Goal: Information Seeking & Learning: Check status

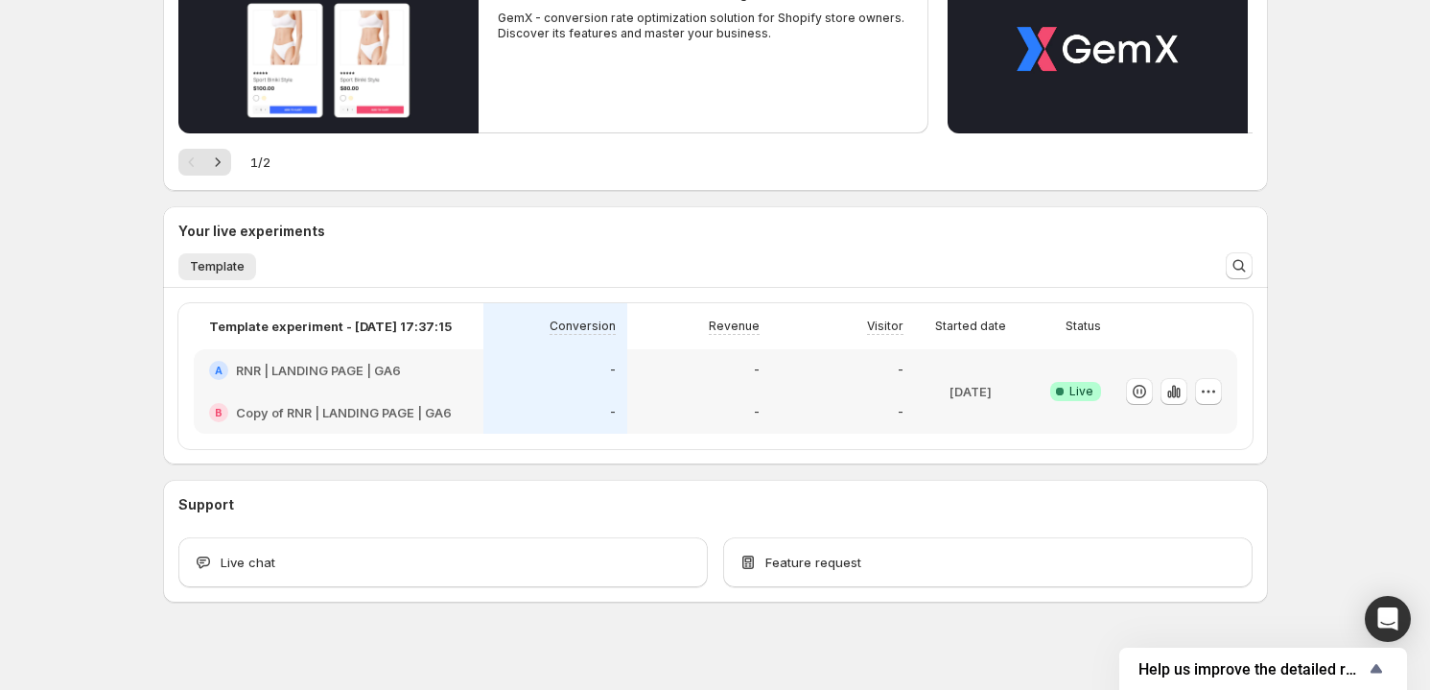
scroll to position [278, 0]
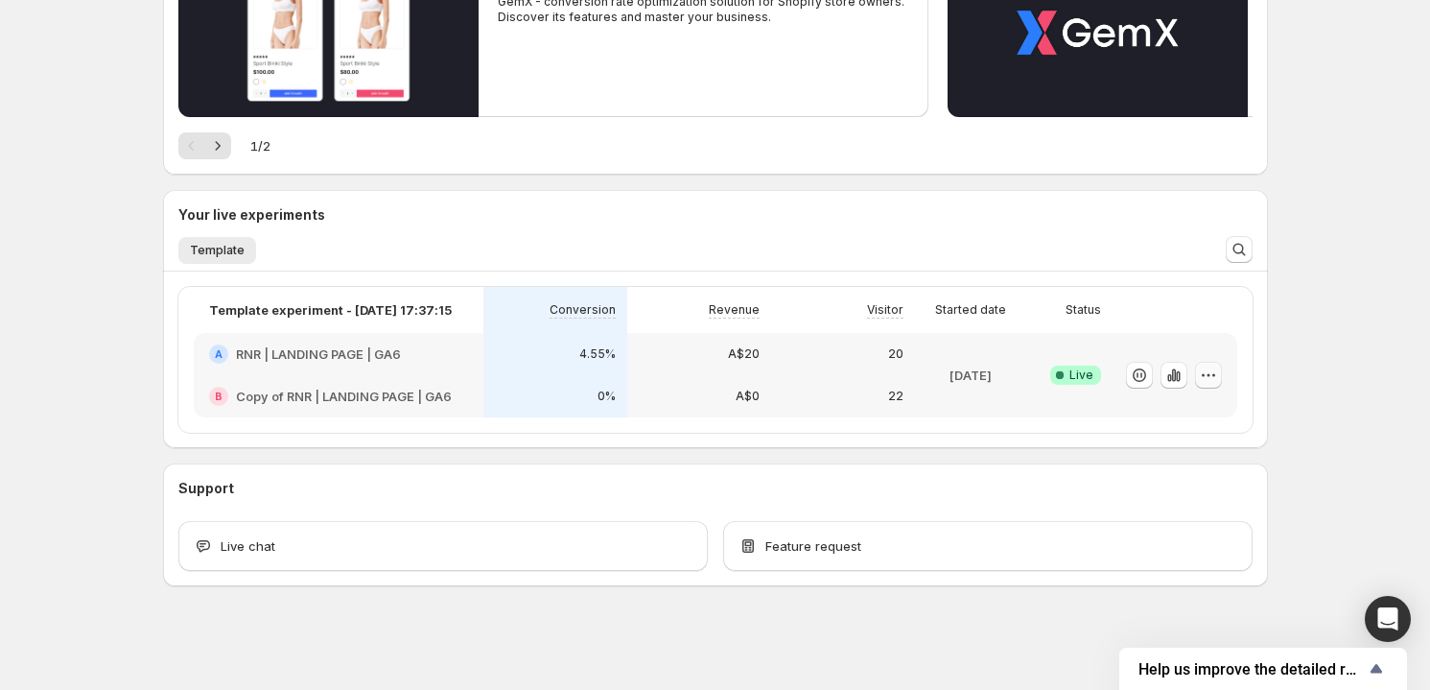
click at [1207, 374] on icon "button" at bounding box center [1207, 374] width 3 height 3
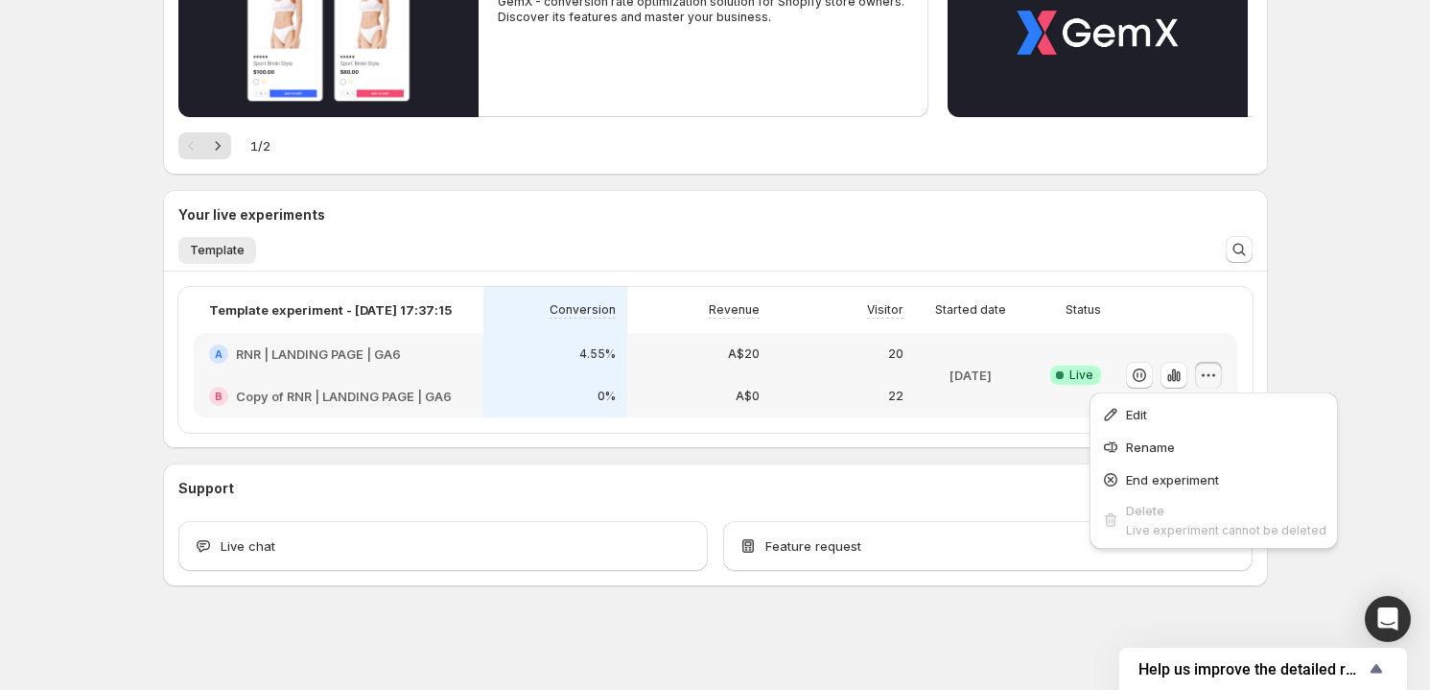
drag, startPoint x: 1277, startPoint y: 341, endPoint x: 1180, endPoint y: 379, distance: 104.7
click at [1277, 341] on div "Welcome to GemX , [PERSON_NAME] Info Free trial on Content Testing plan (11 day…" at bounding box center [715, 206] width 1151 height 968
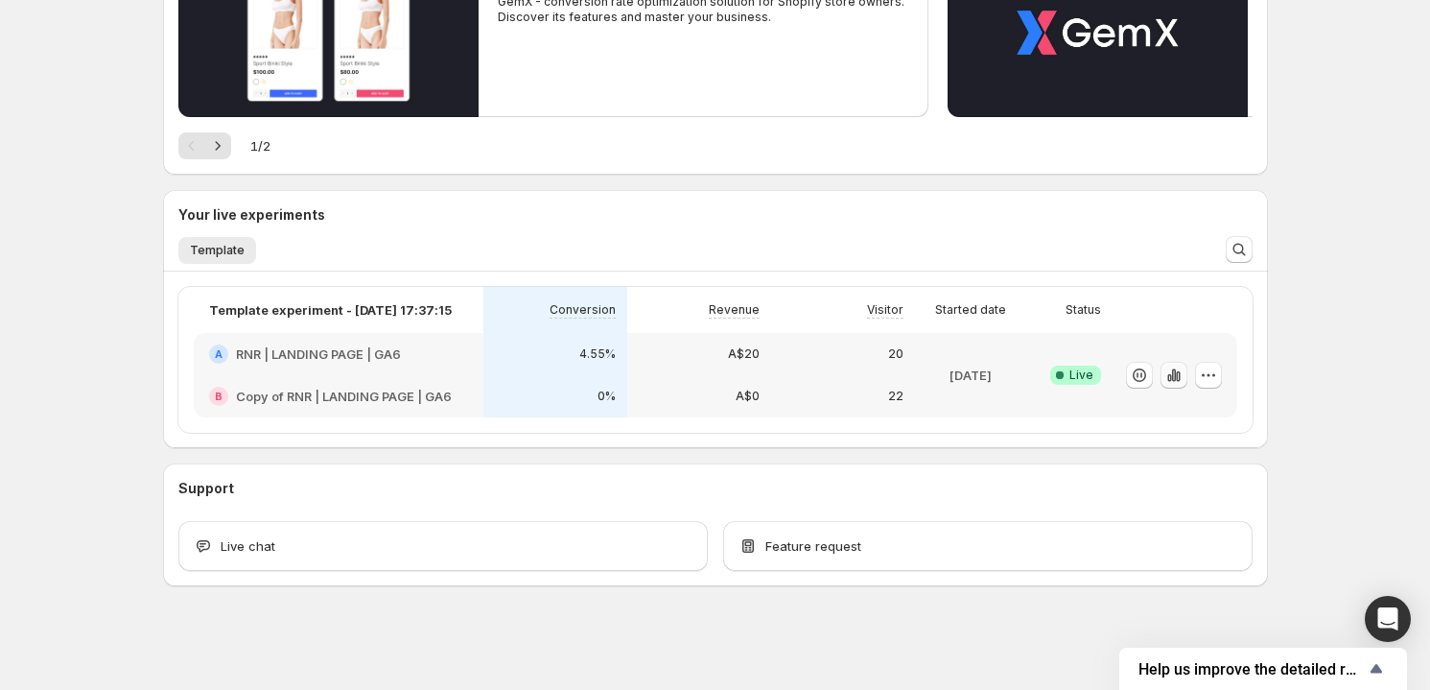
click at [1170, 378] on icon "button" at bounding box center [1169, 378] width 4 height 8
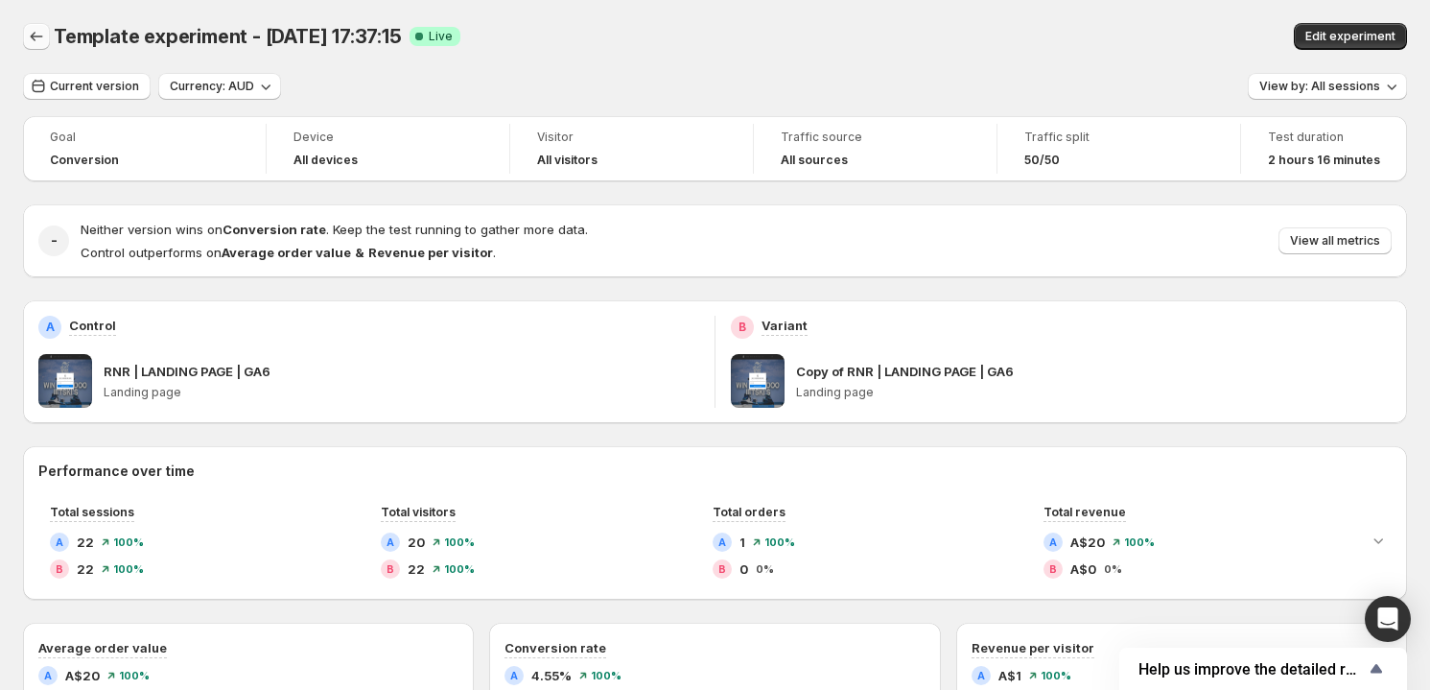
click at [37, 35] on icon "Back" at bounding box center [36, 36] width 19 height 19
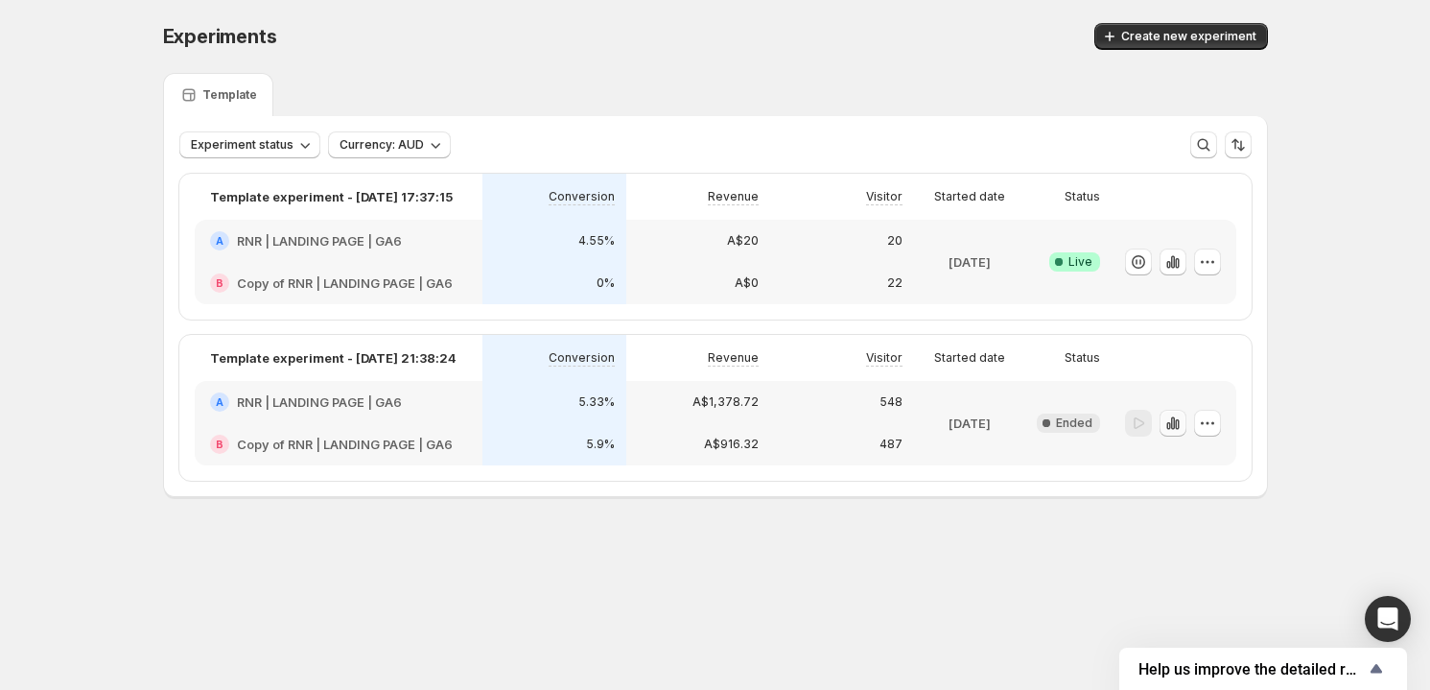
click at [1163, 422] on icon "button" at bounding box center [1172, 422] width 19 height 19
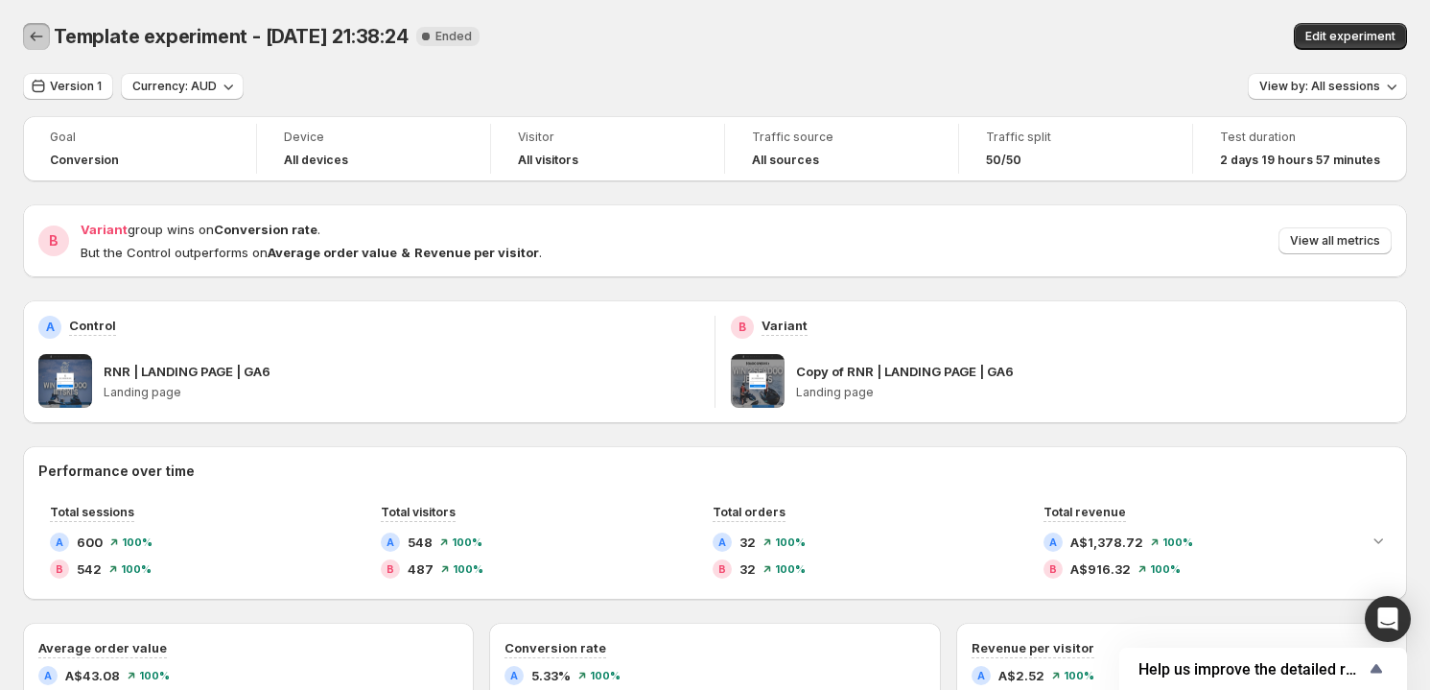
click at [26, 34] on button "Back" at bounding box center [36, 36] width 27 height 27
